Goal: Task Accomplishment & Management: Use online tool/utility

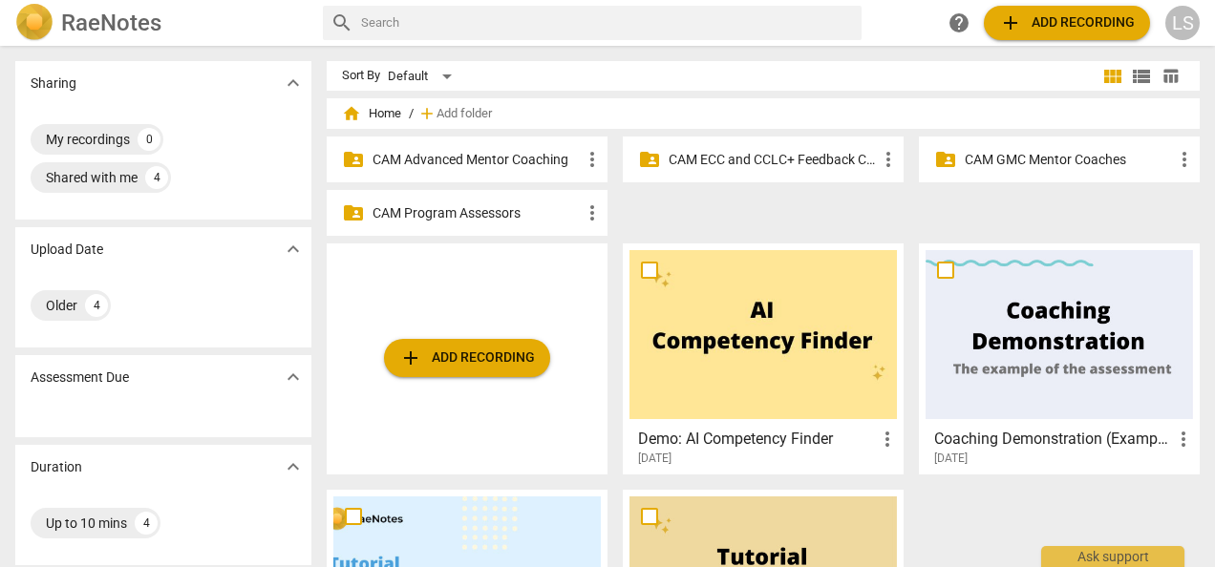
click at [537, 162] on p "CAM Advanced Mentor Coaching" at bounding box center [476, 160] width 208 height 20
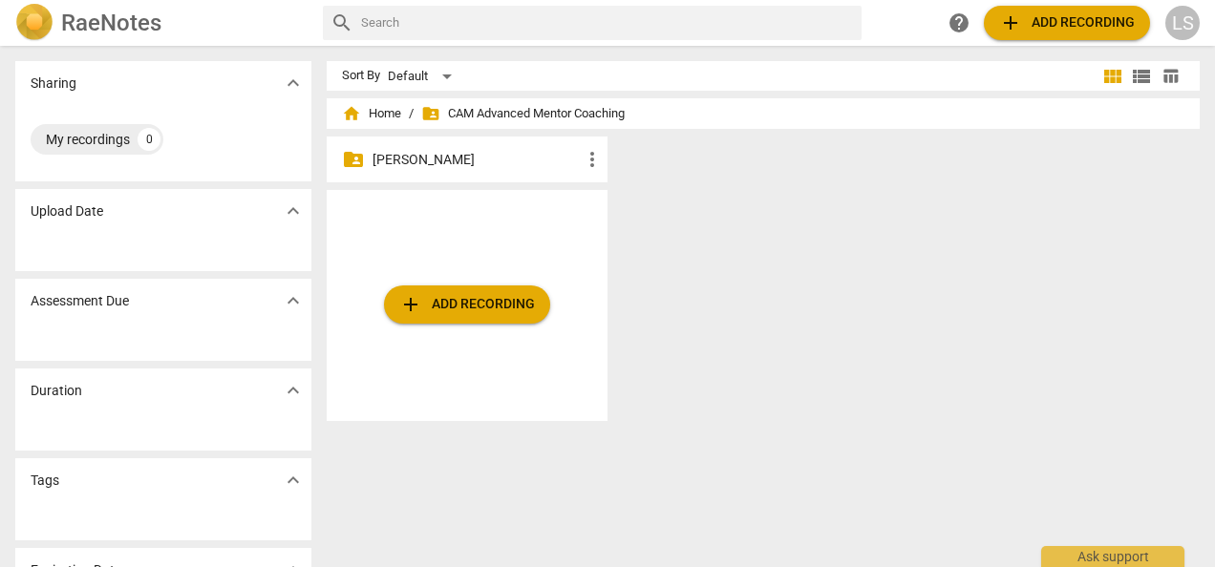
click at [480, 162] on p "[PERSON_NAME]" at bounding box center [476, 160] width 208 height 20
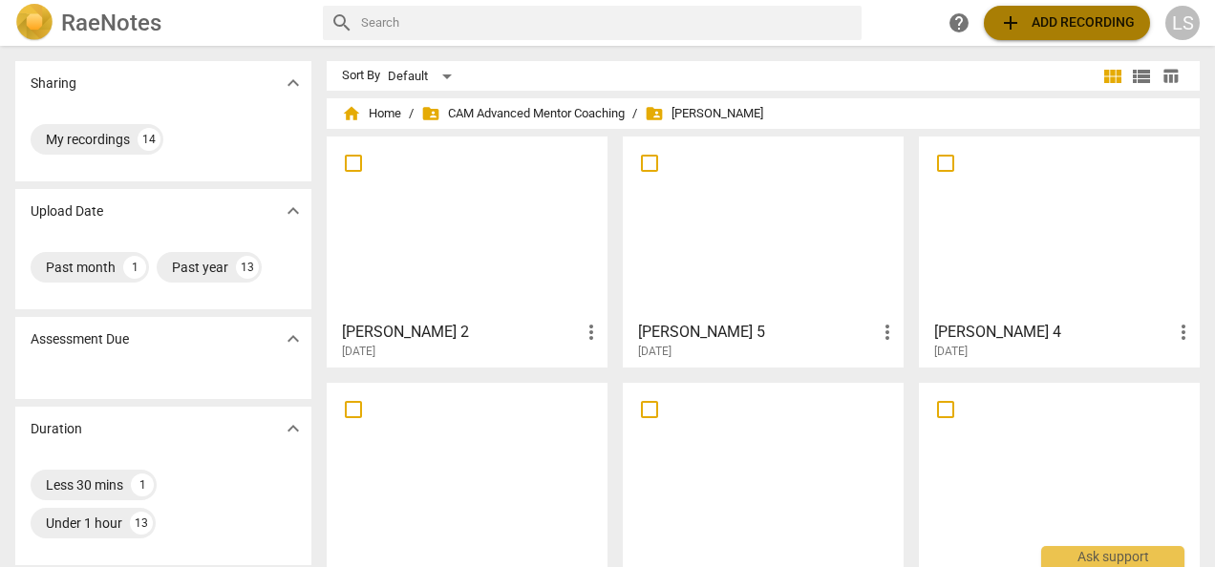
click at [1075, 19] on span "add Add recording" at bounding box center [1067, 22] width 136 height 23
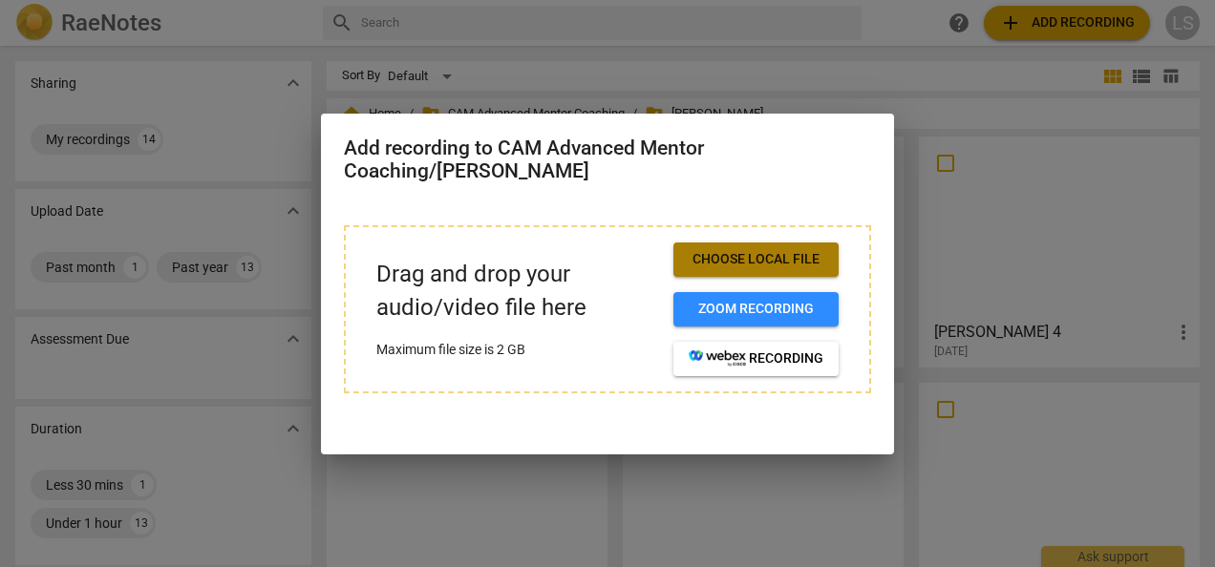
click at [748, 258] on span "Choose local file" at bounding box center [755, 259] width 135 height 19
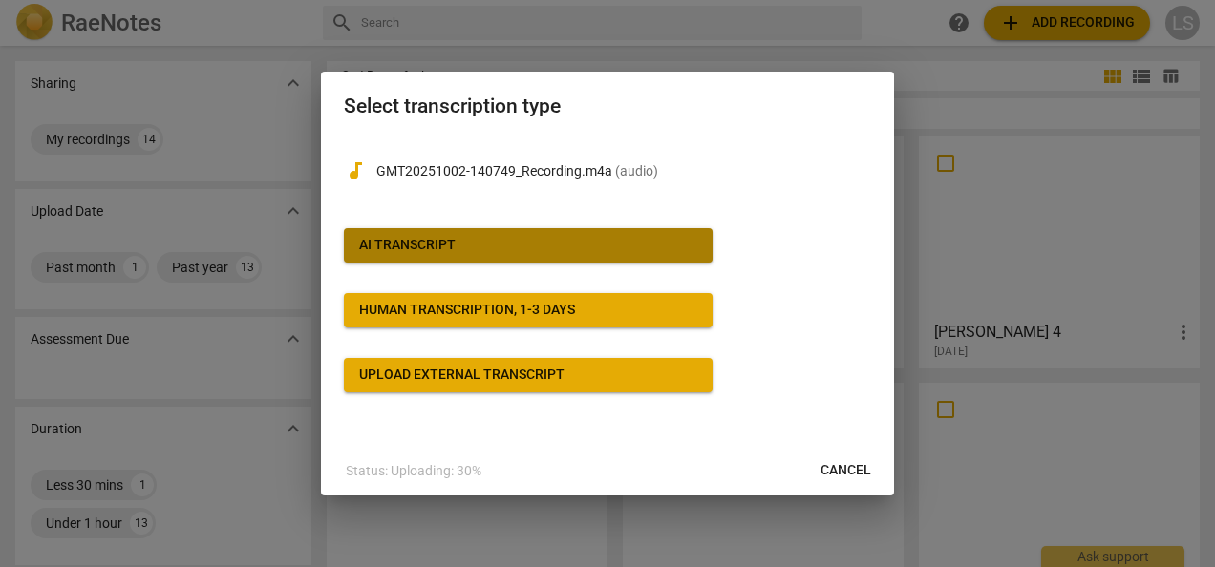
click at [496, 243] on span "AI Transcript" at bounding box center [528, 245] width 338 height 19
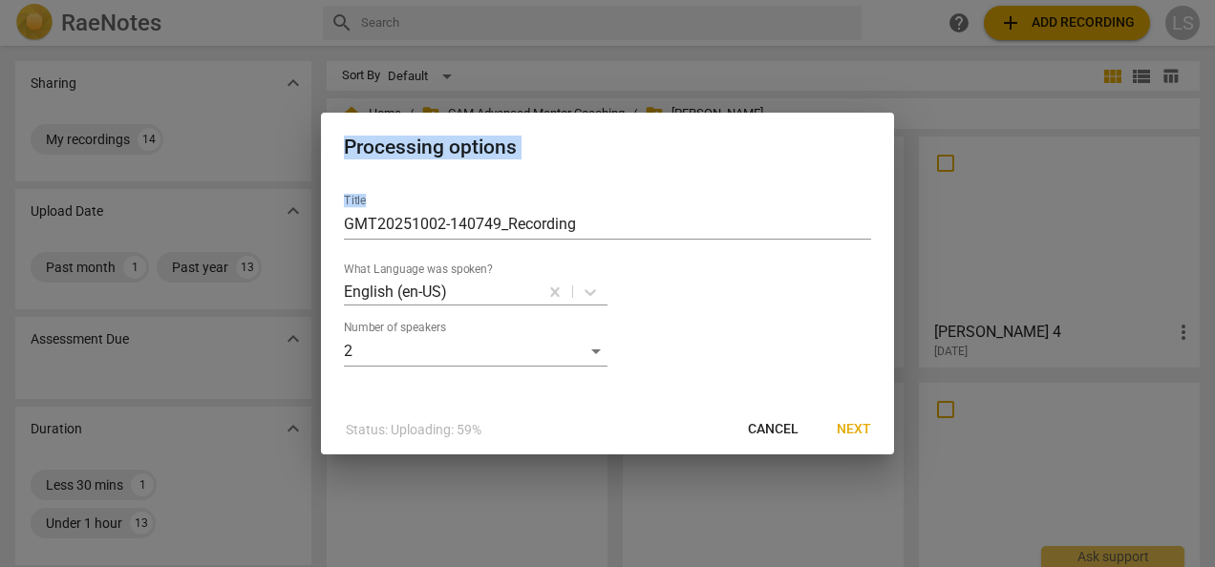
drag, startPoint x: 634, startPoint y: 208, endPoint x: 201, endPoint y: 251, distance: 435.6
click at [201, 251] on div "Processing options Title GMT20251002-140749_Recording What Language was spoken?…" at bounding box center [607, 283] width 1215 height 567
click at [628, 256] on div "Title GMT20251002-140749_Recording What Language was spoken? English (en-US) Nu…" at bounding box center [607, 273] width 527 height 188
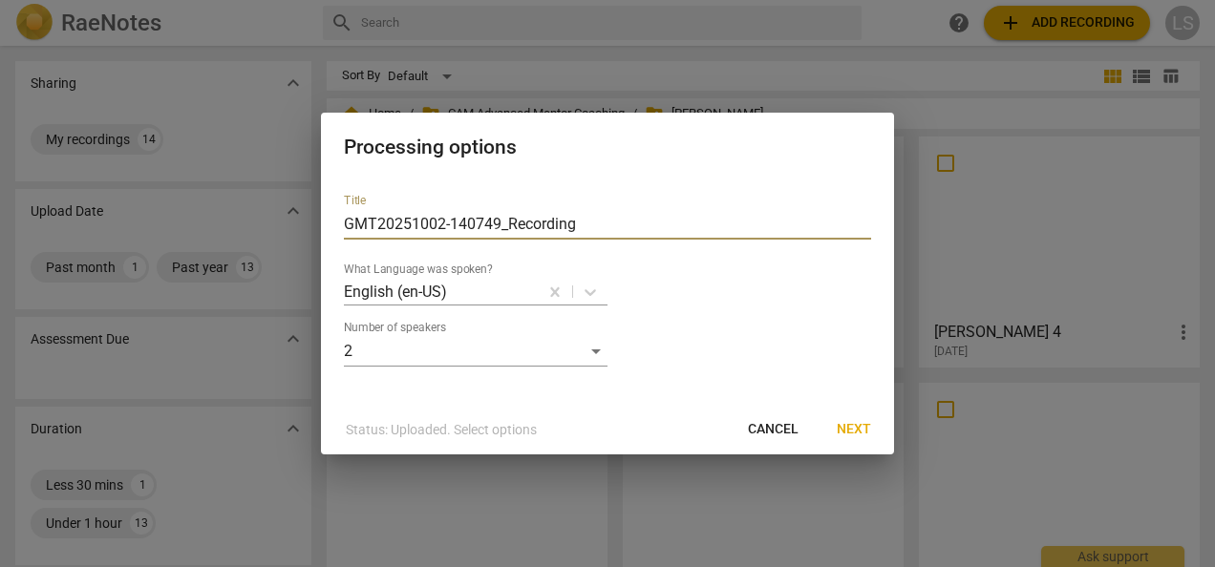
drag, startPoint x: 609, startPoint y: 226, endPoint x: 299, endPoint y: 266, distance: 312.9
click at [299, 266] on div "Processing options Title GMT20251002-140749_Recording What Language was spoken?…" at bounding box center [607, 283] width 1215 height 567
type input "[PERSON_NAME] 3"
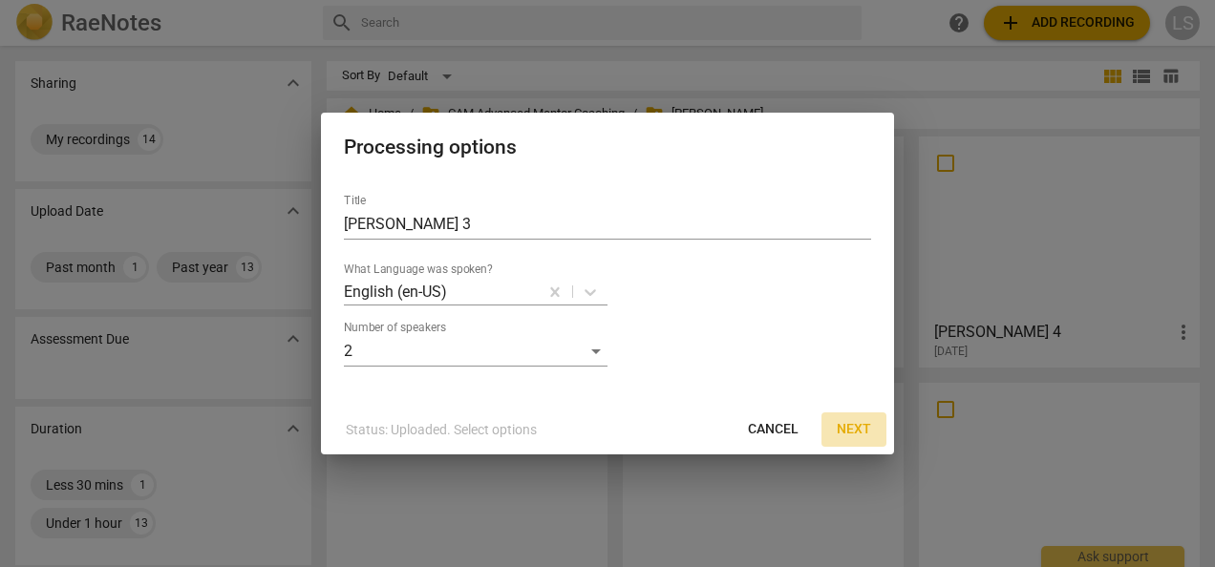
click at [869, 425] on span "Next" at bounding box center [853, 429] width 34 height 19
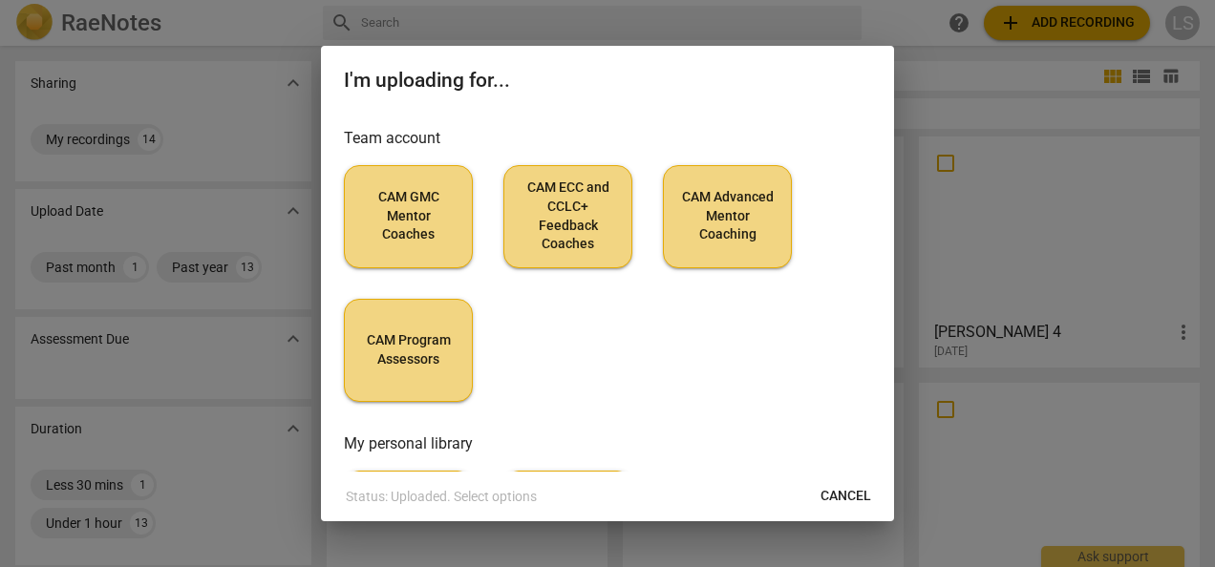
click at [733, 222] on span "CAM Advanced Mentor Coaching" at bounding box center [727, 216] width 96 height 56
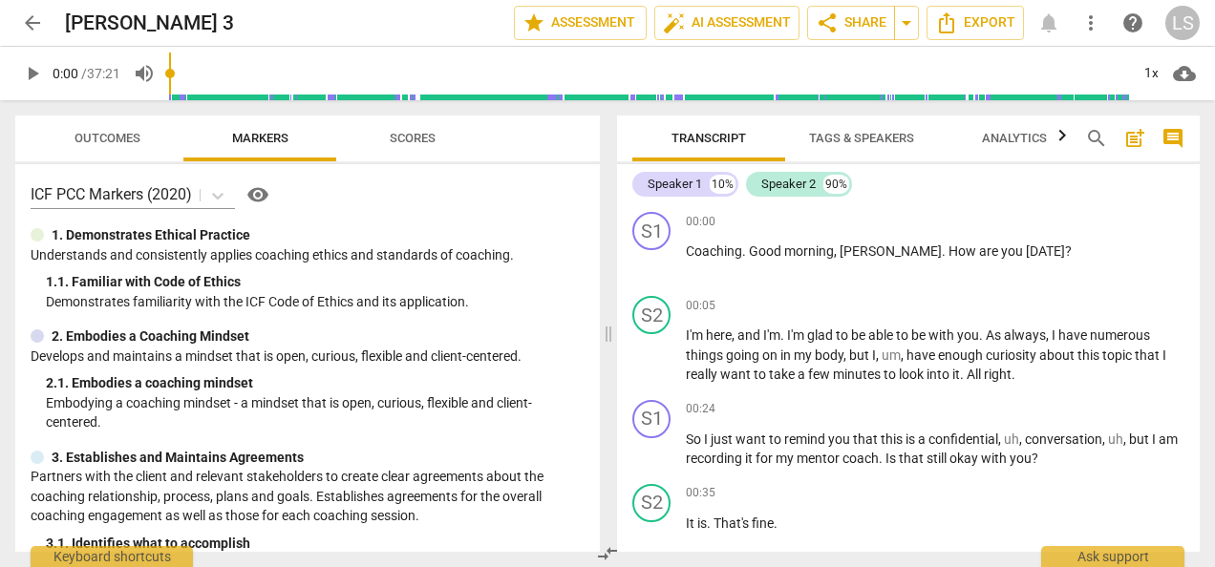
click at [855, 136] on span "Tags & Speakers" at bounding box center [861, 138] width 105 height 14
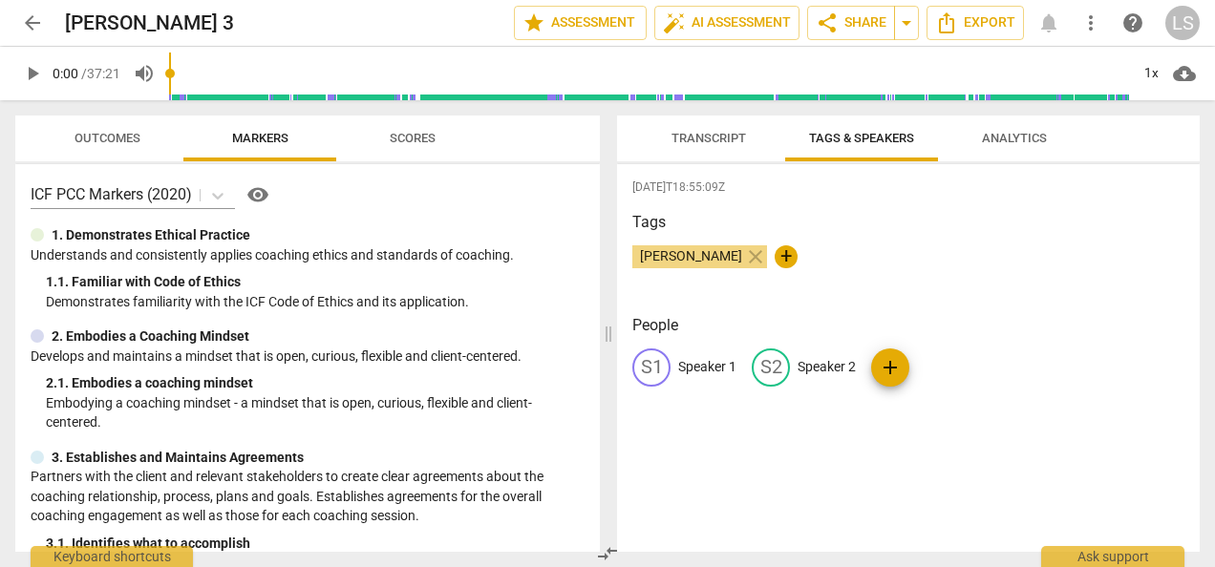
click at [722, 357] on p "Speaker 1" at bounding box center [707, 367] width 58 height 20
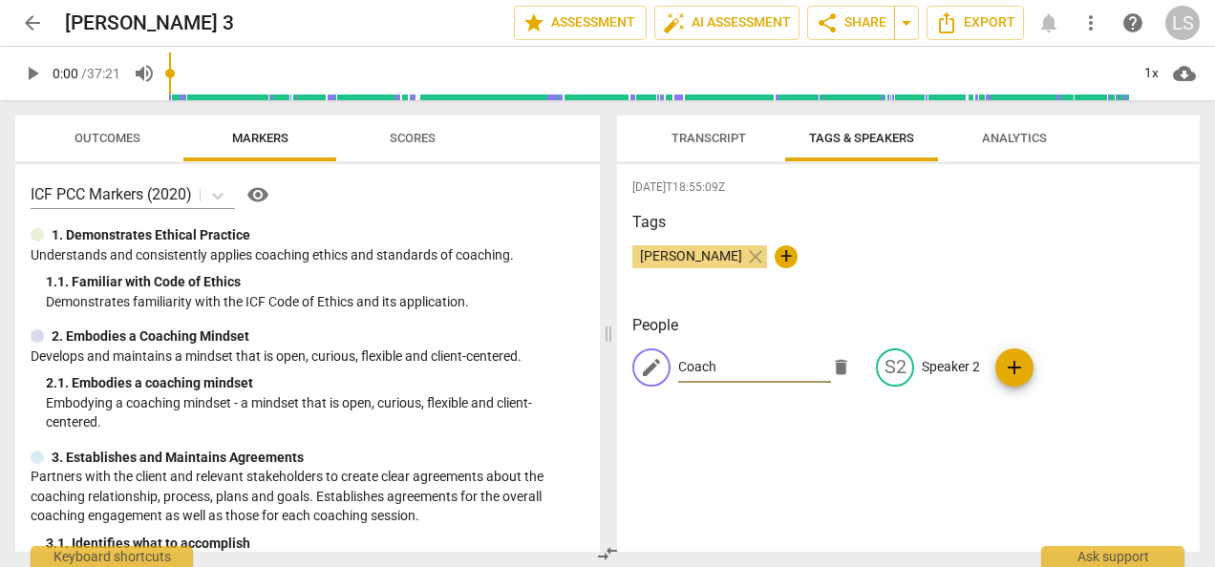
type input "Coach"
click at [961, 367] on p "Speaker 2" at bounding box center [950, 367] width 58 height 20
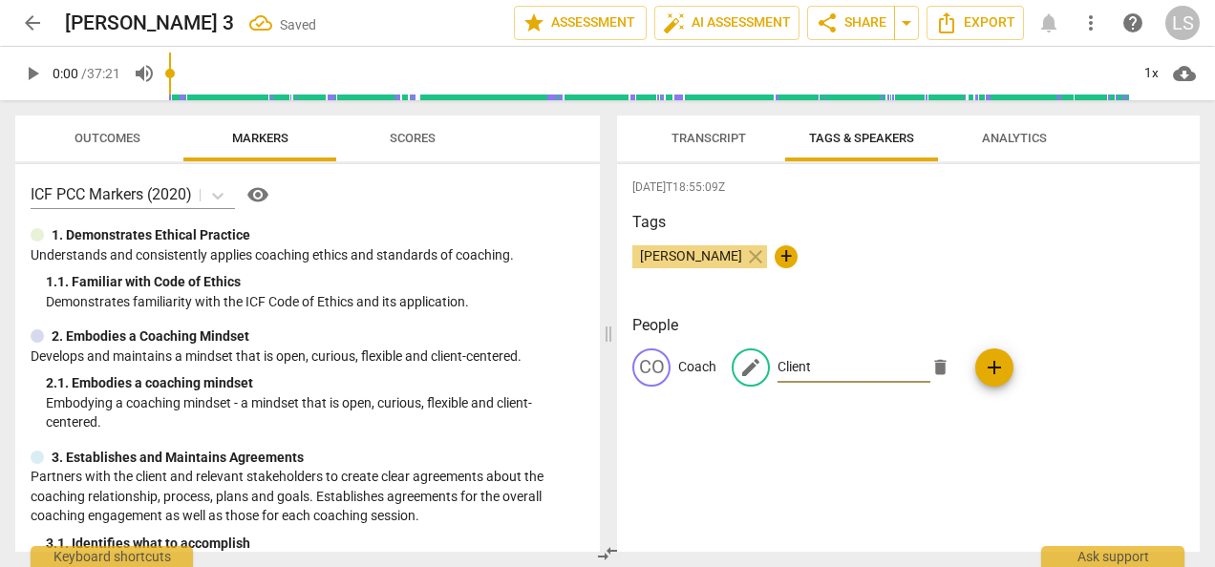
type input "Client"
click at [957, 22] on icon "Export" at bounding box center [946, 22] width 23 height 23
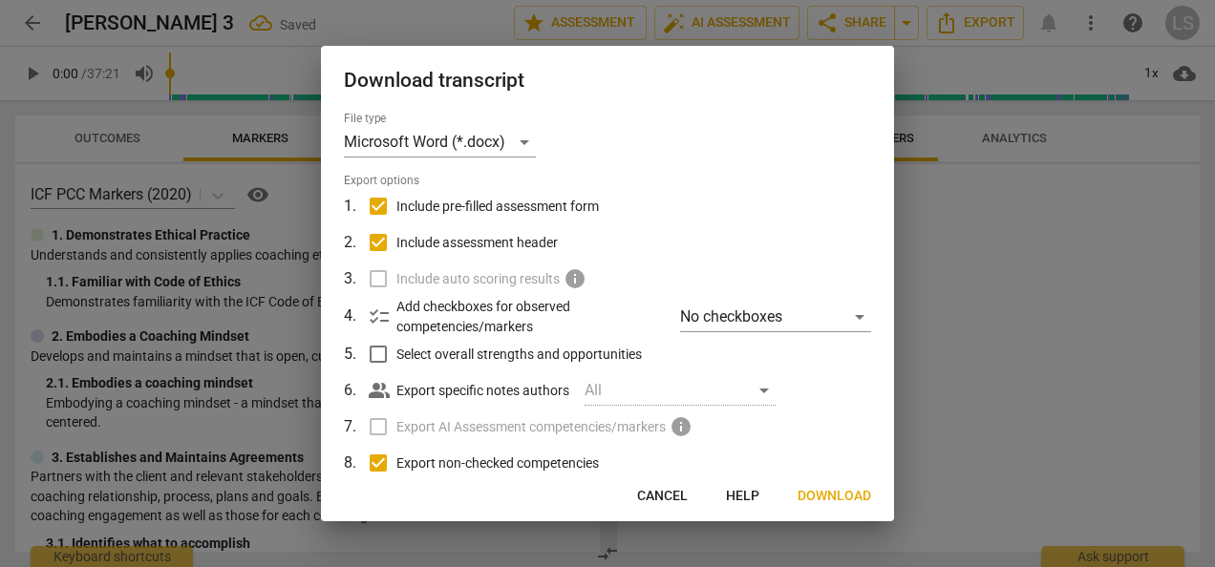
click at [374, 214] on input "Include pre-filled assessment form" at bounding box center [378, 206] width 36 height 36
checkbox input "false"
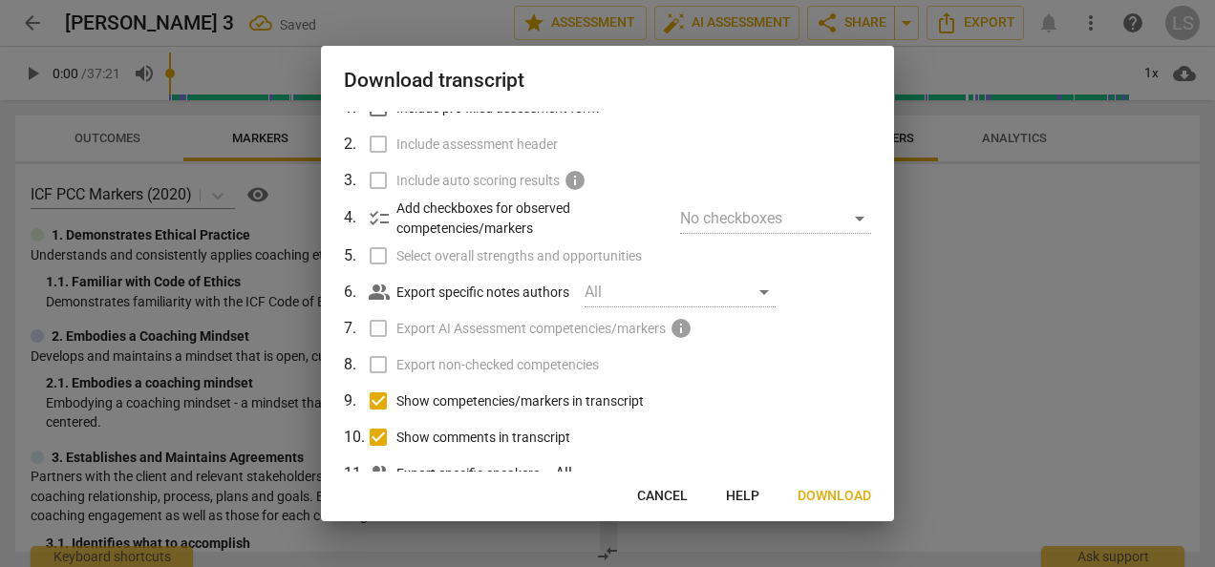
scroll to position [157, 0]
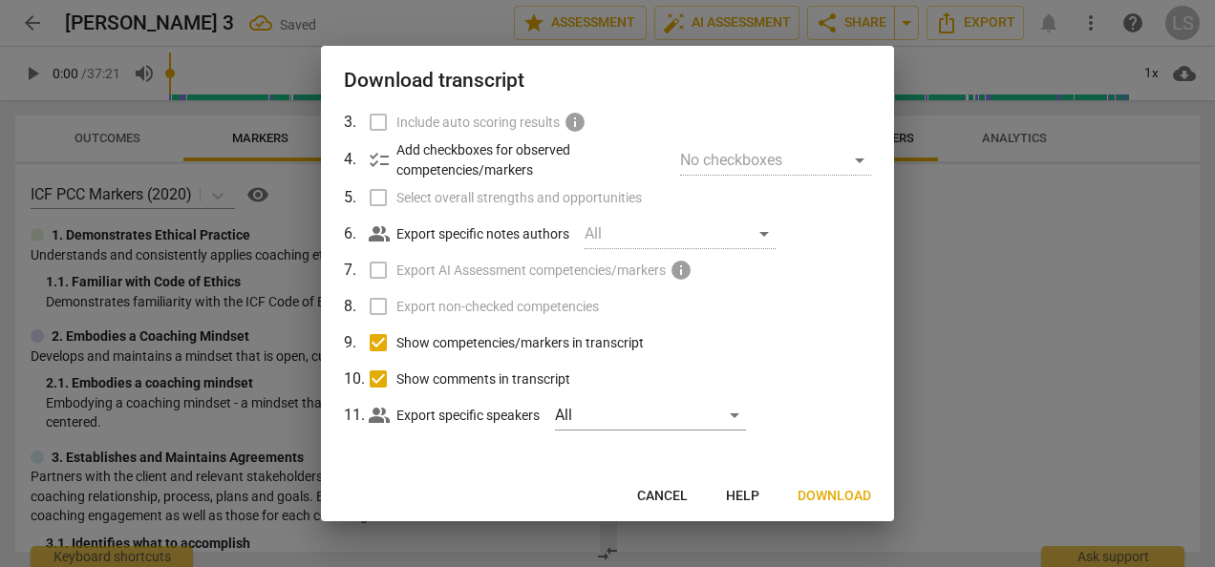
click at [375, 348] on input "Show competencies/markers in transcript" at bounding box center [378, 343] width 36 height 36
checkbox input "false"
click at [370, 369] on input "Show comments in transcript" at bounding box center [378, 379] width 36 height 36
checkbox input "false"
click at [829, 492] on span "Download" at bounding box center [834, 496] width 74 height 19
